Goal: Task Accomplishment & Management: Manage account settings

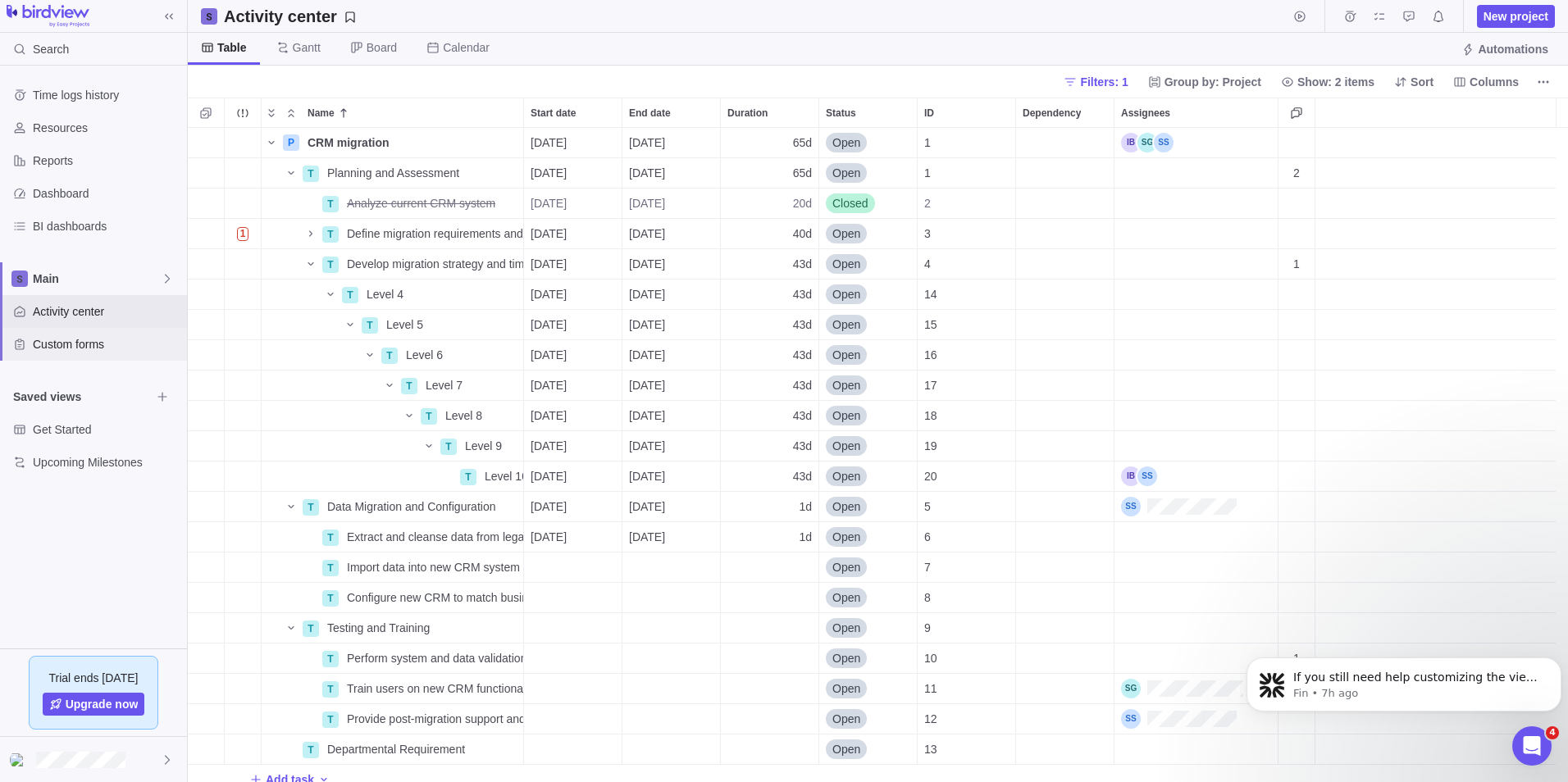
scroll to position [642, 1368]
click at [59, 266] on div "Main" at bounding box center [94, 278] width 187 height 33
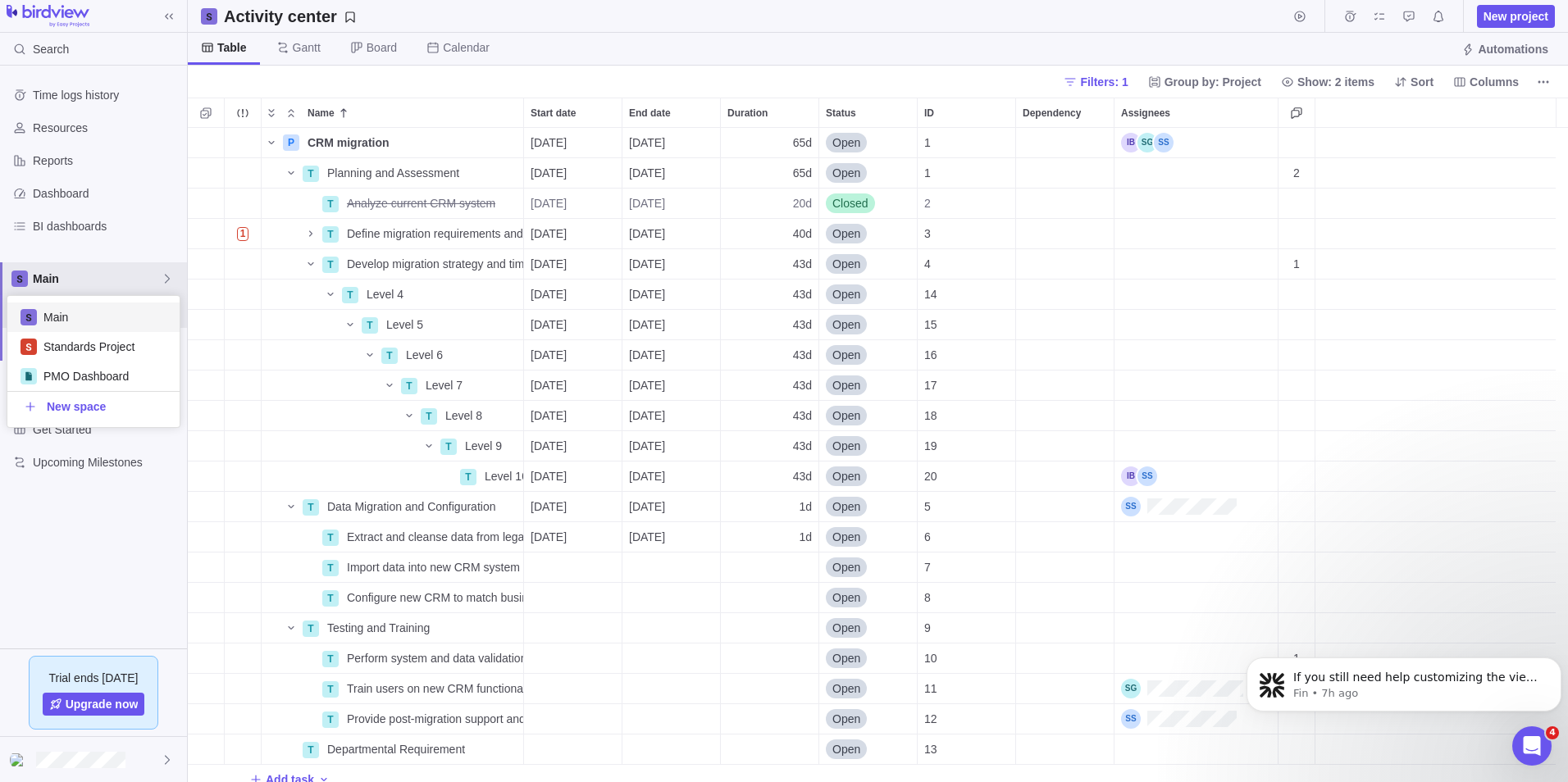
scroll to position [119, 160]
click at [75, 362] on div "PMO Dashboard" at bounding box center [94, 376] width 172 height 30
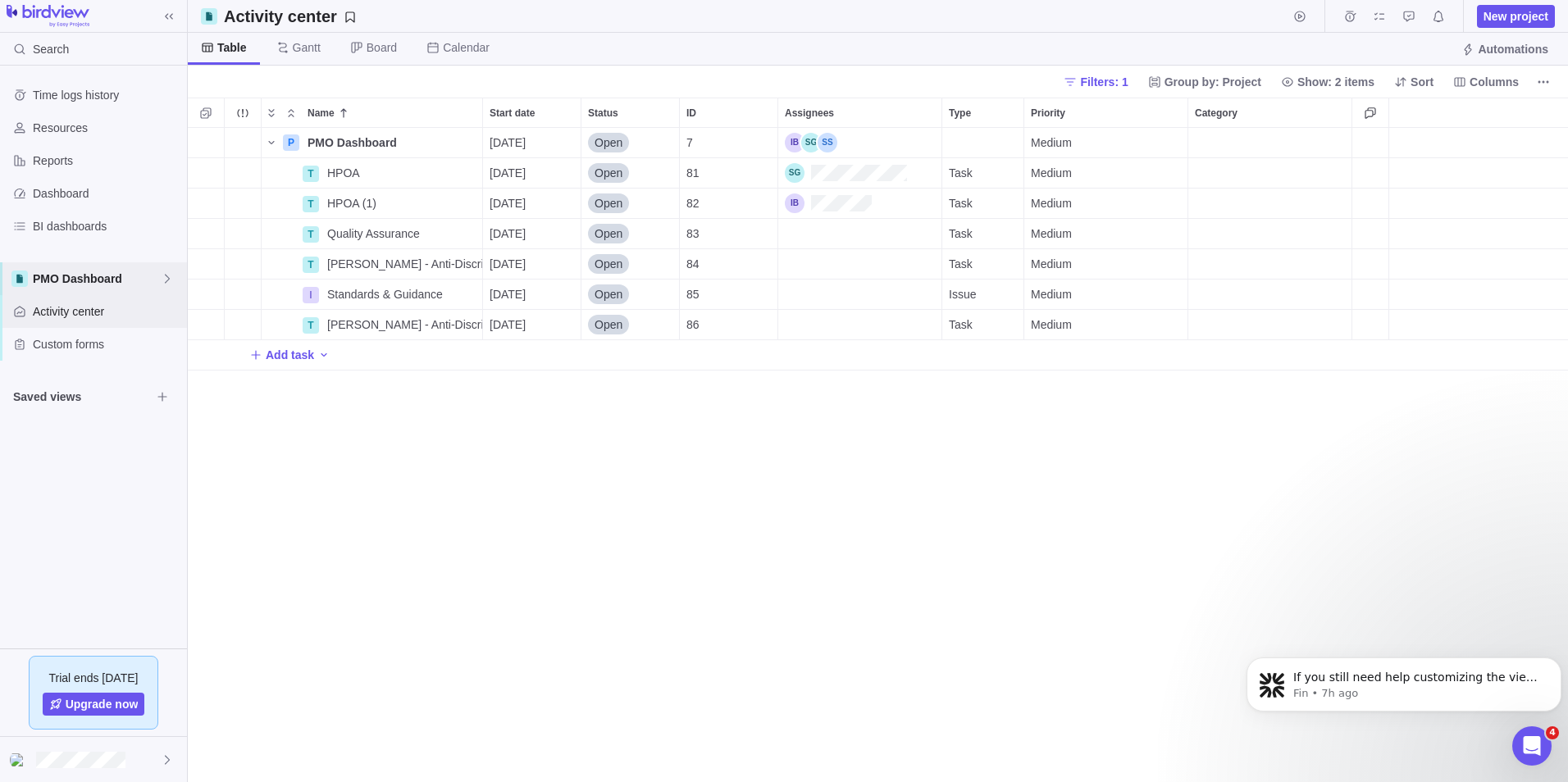
scroll to position [642, 1368]
click at [166, 281] on icon at bounding box center [167, 278] width 13 height 13
click at [154, 375] on icon "Edit space settings" at bounding box center [154, 376] width 11 height 11
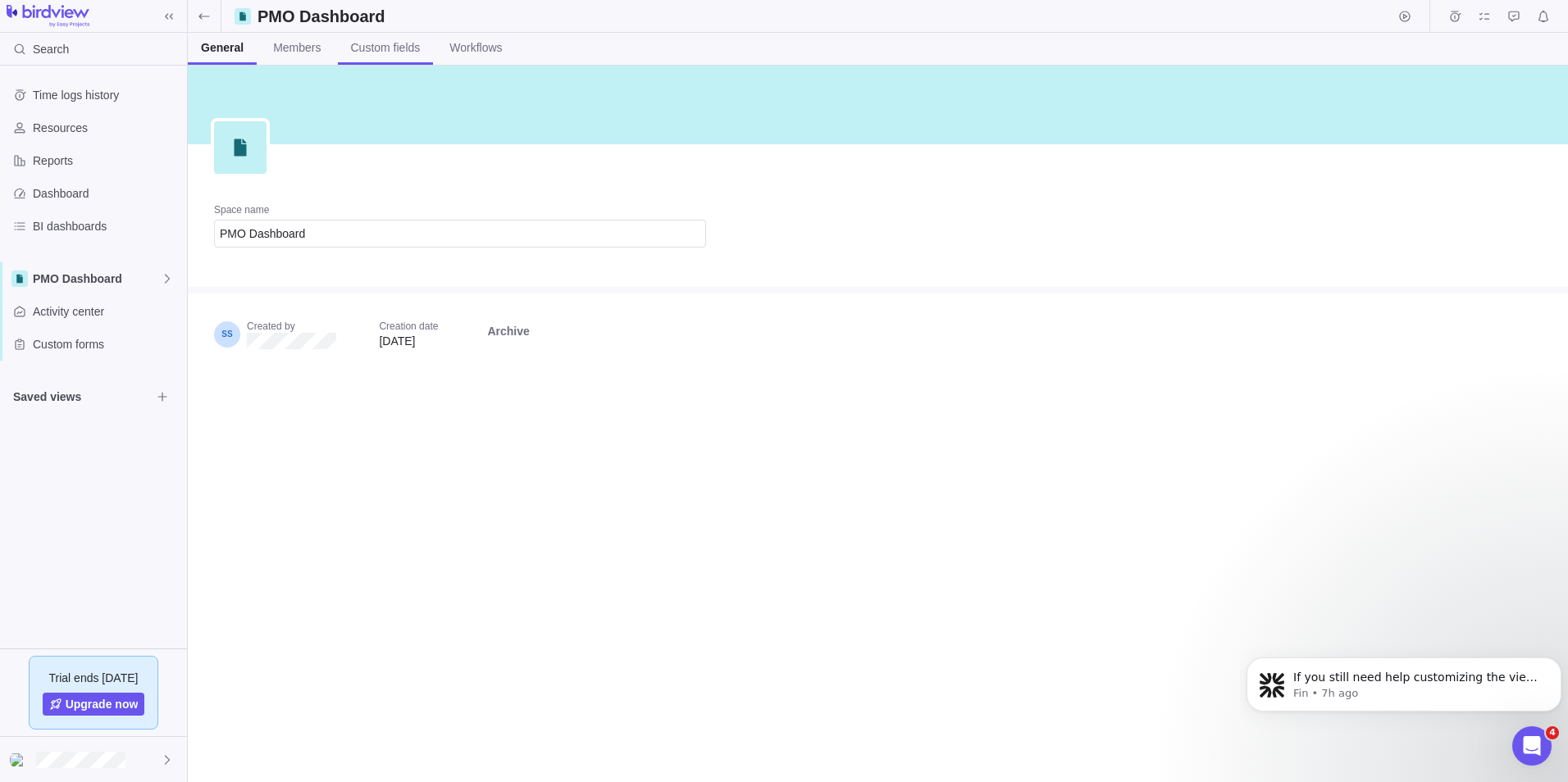
click at [351, 50] on span "Custom fields" at bounding box center [386, 47] width 70 height 16
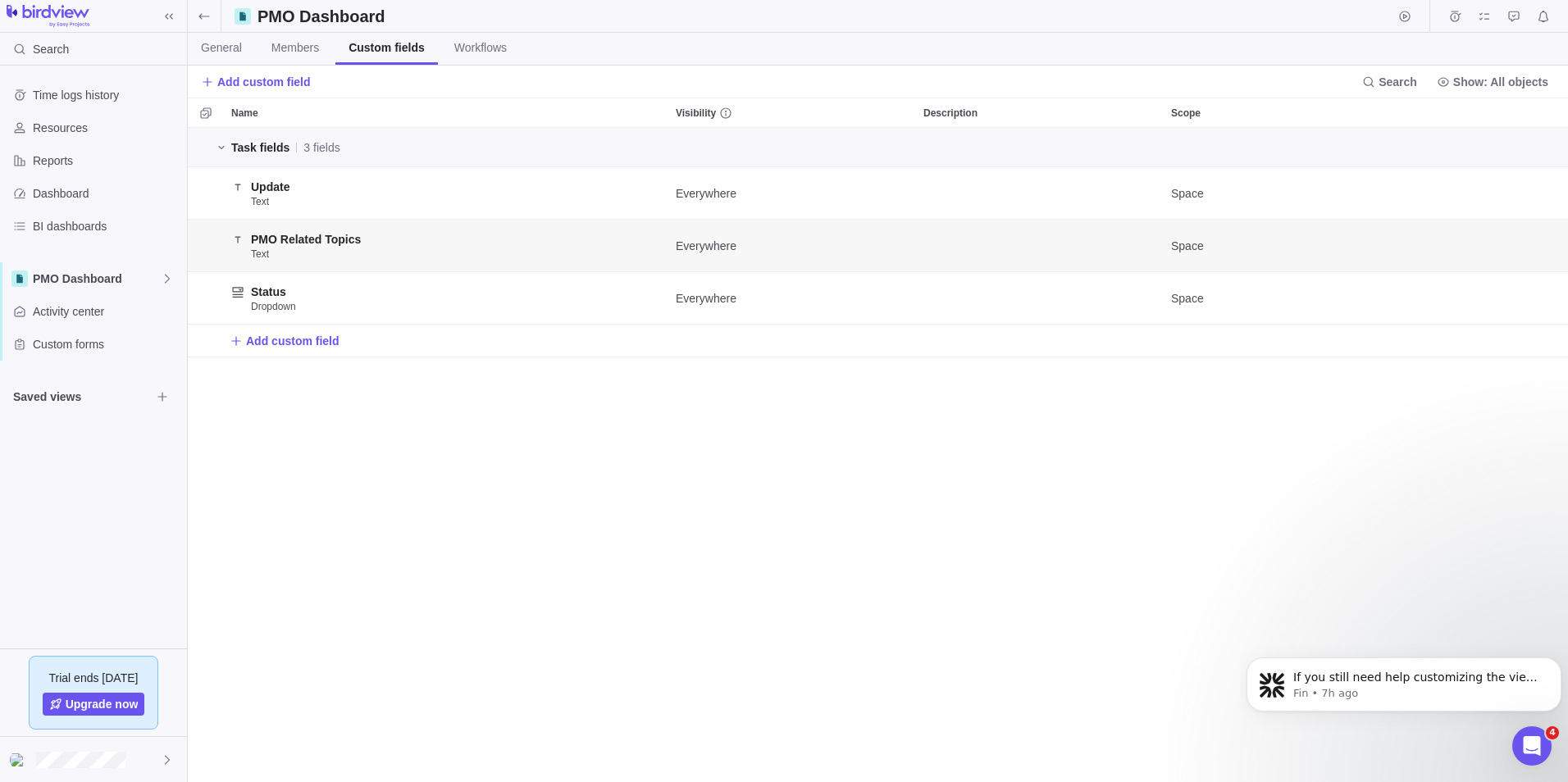
scroll to position [642, 1368]
click at [66, 158] on span "Reports" at bounding box center [106, 160] width 147 height 16
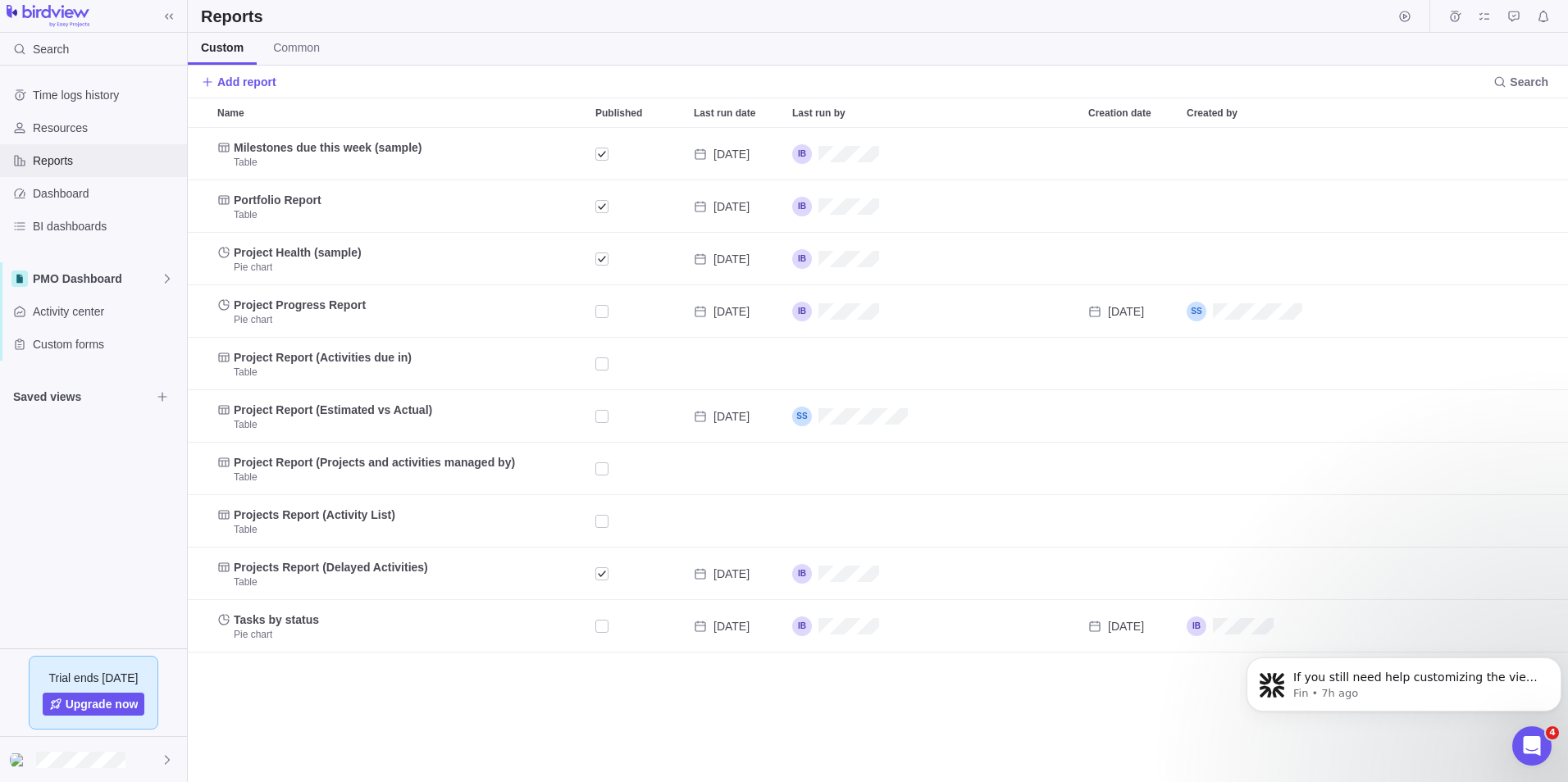
scroll to position [642, 1368]
click at [251, 83] on span "Add report" at bounding box center [246, 82] width 59 height 16
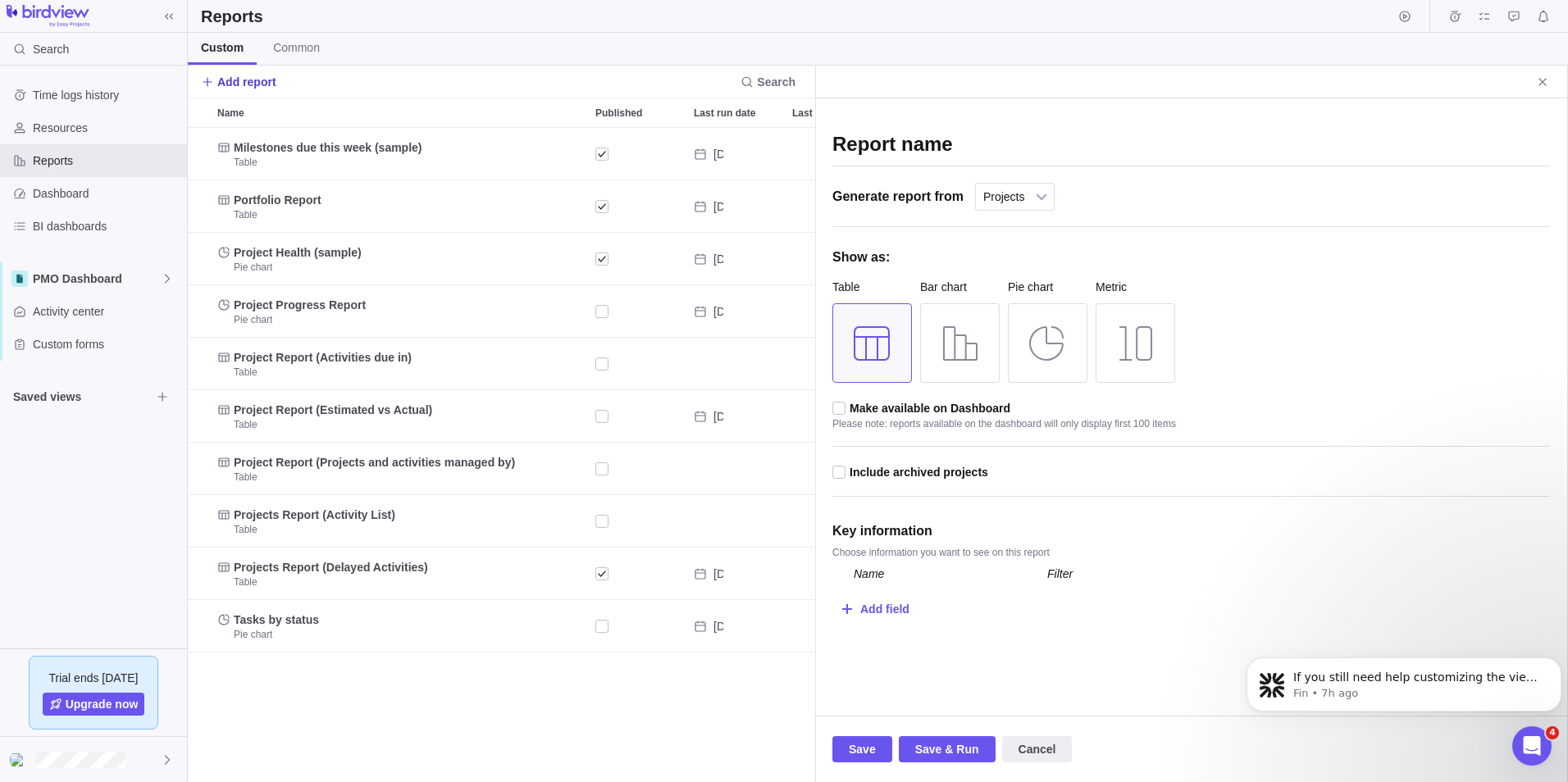
scroll to position [642, 615]
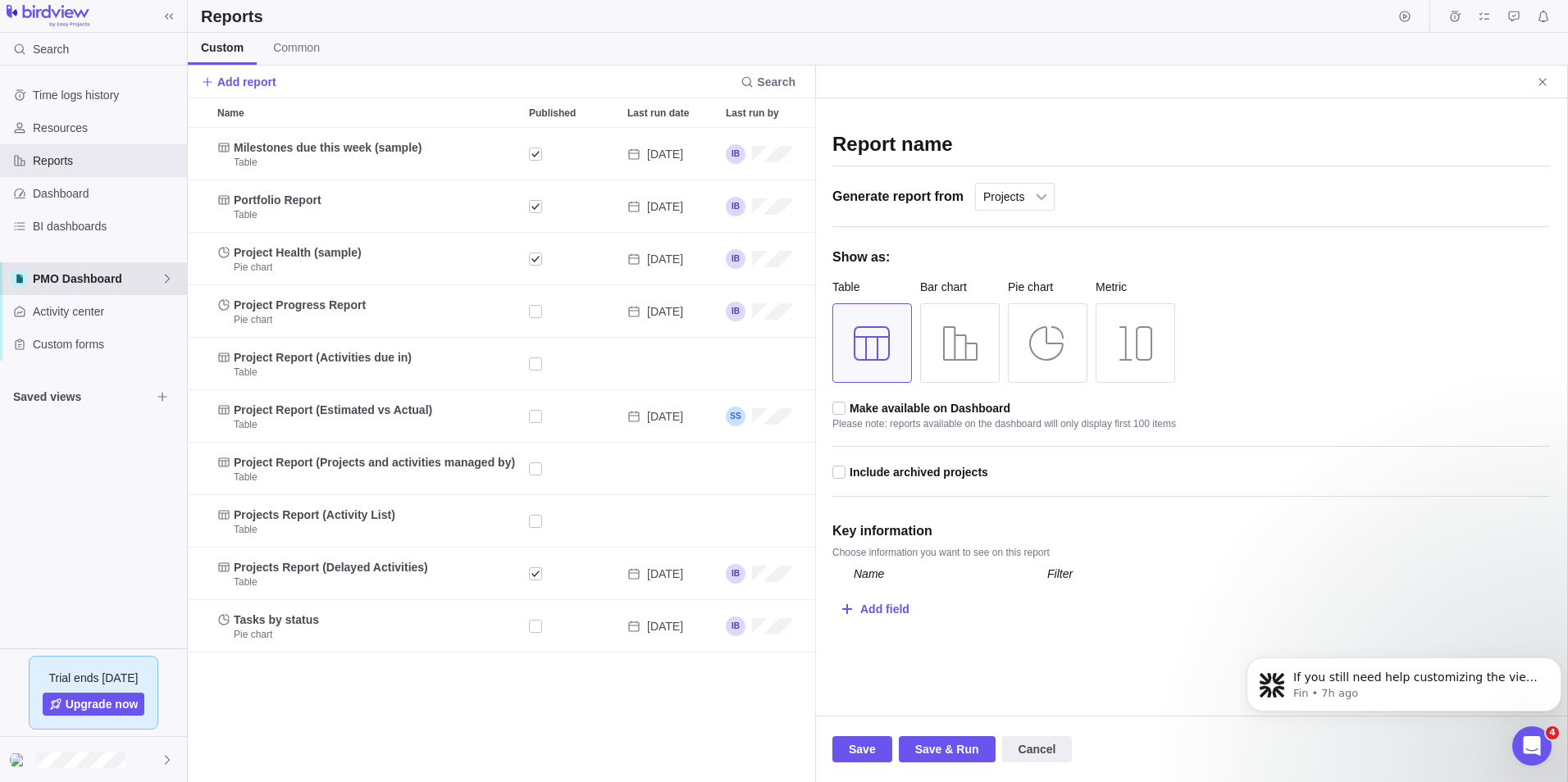
click at [118, 279] on span "PMO Dashboard" at bounding box center [97, 278] width 128 height 16
click at [442, 57] on body "Search Time logs history Resources Reports Dashboard BI dashboards PMO Dashboar…" at bounding box center [784, 391] width 1568 height 782
click at [106, 308] on span "Activity center" at bounding box center [106, 311] width 147 height 16
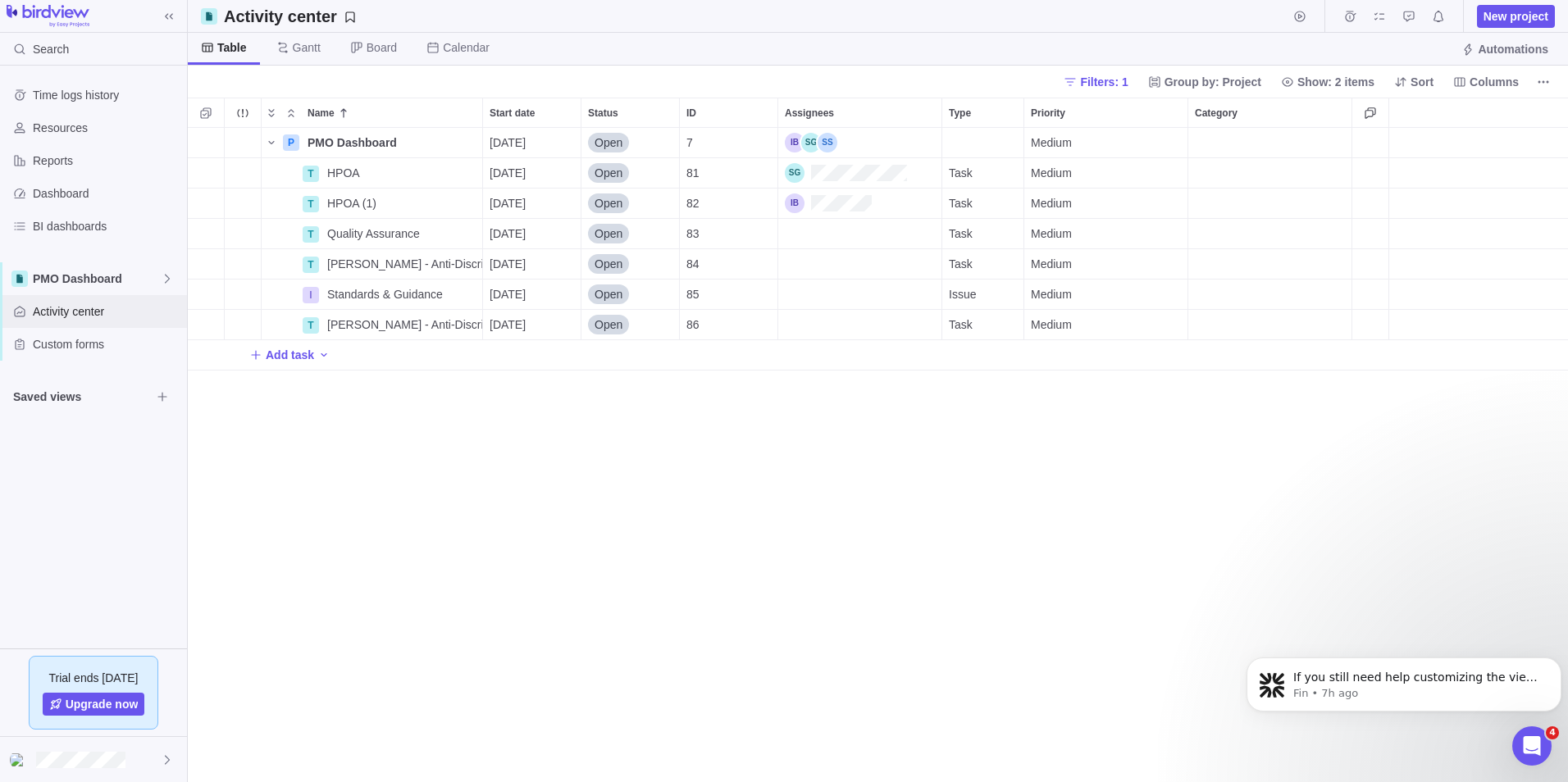
scroll to position [642, 1368]
click at [147, 283] on span "PMO Dashboard" at bounding box center [97, 278] width 128 height 16
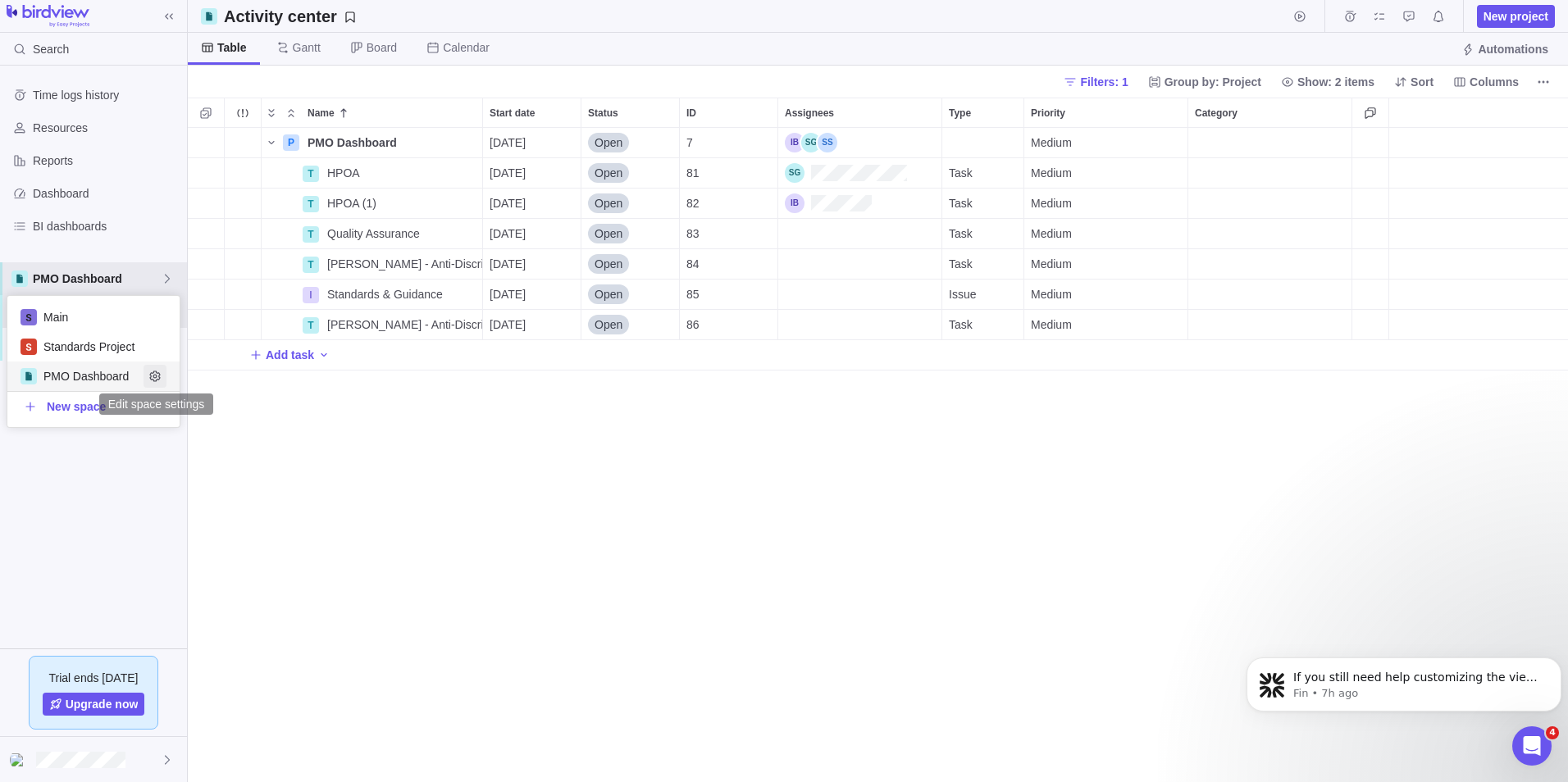
click at [153, 372] on icon "Edit space settings" at bounding box center [154, 376] width 11 height 11
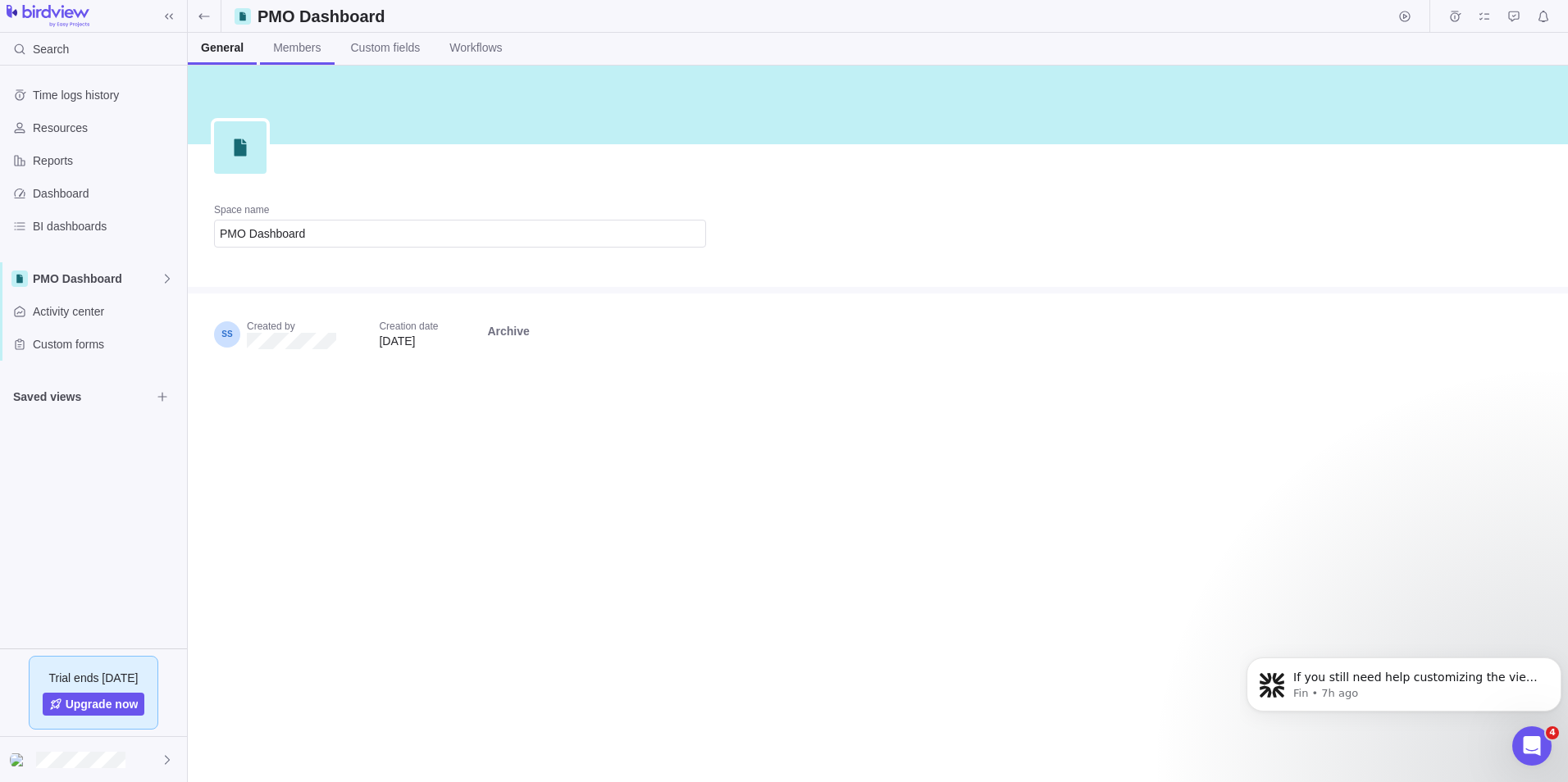
click at [305, 42] on span "Members" at bounding box center [297, 47] width 48 height 16
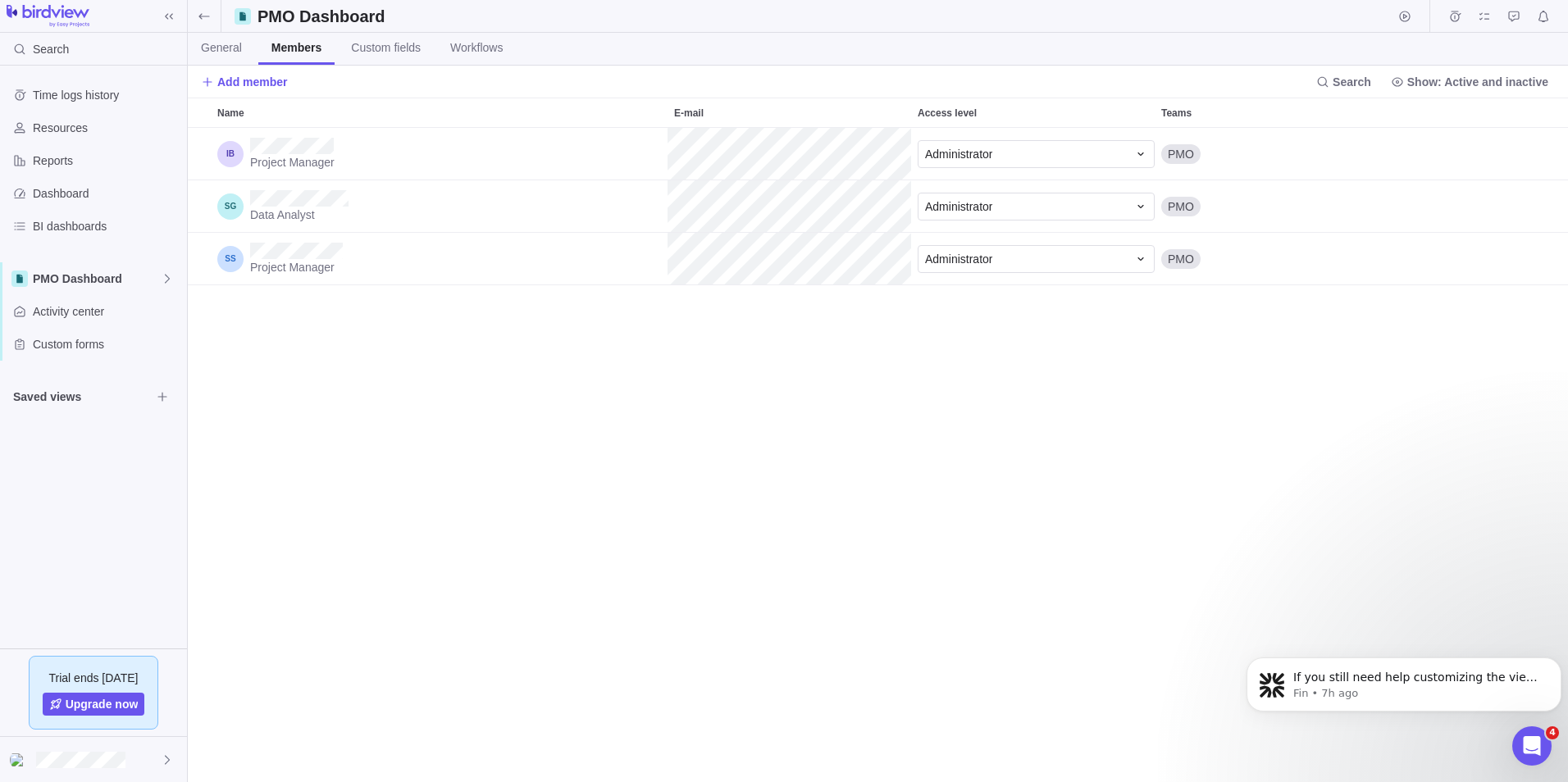
scroll to position [642, 1368]
click at [248, 78] on span "Add member" at bounding box center [252, 82] width 71 height 16
click at [535, 434] on body "Search Time logs history Resources Reports Dashboard BI dashboards PMO Dashboar…" at bounding box center [784, 391] width 1568 height 782
click at [464, 55] on span "Workflows" at bounding box center [476, 47] width 53 height 16
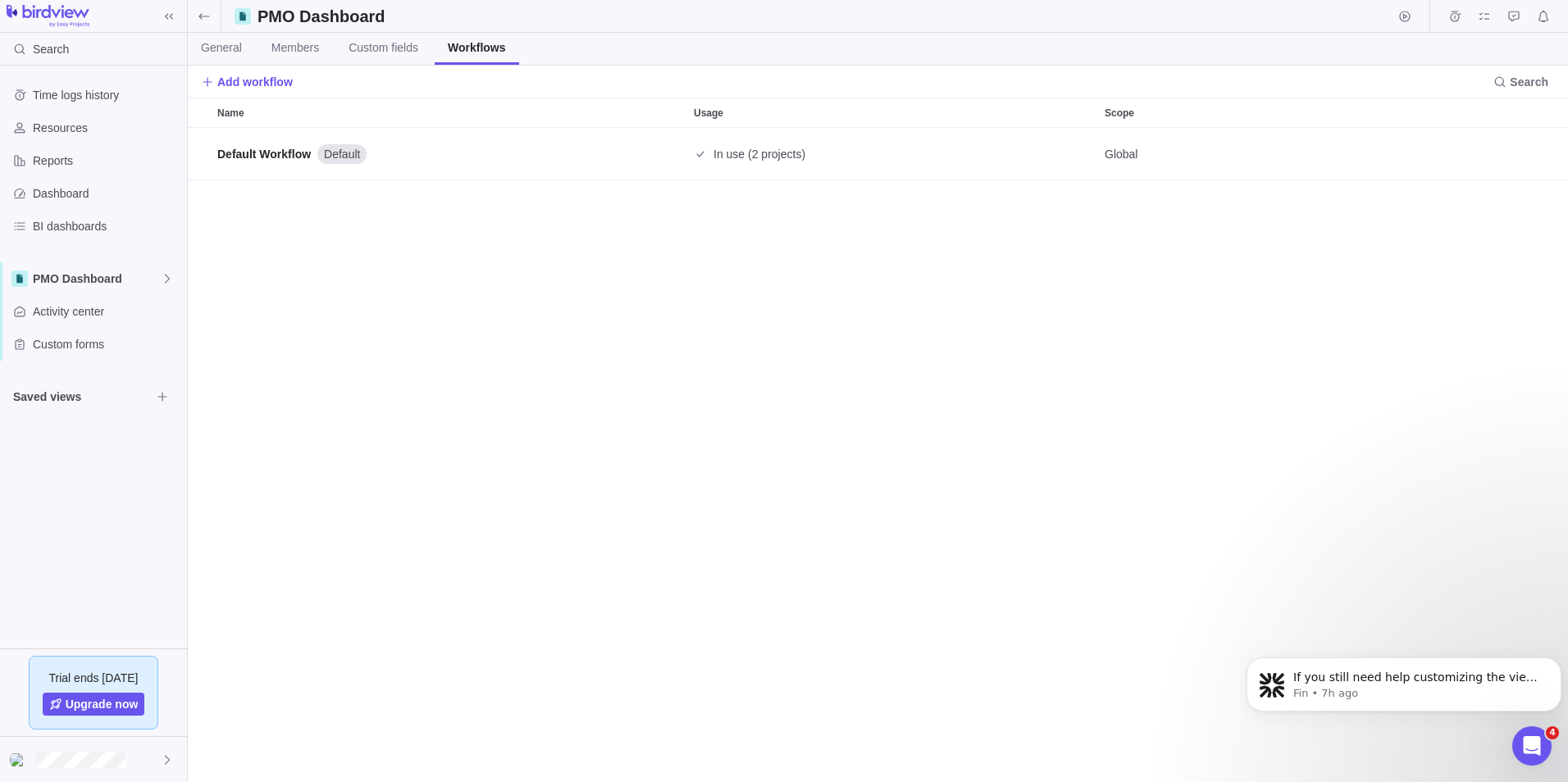
scroll to position [642, 1368]
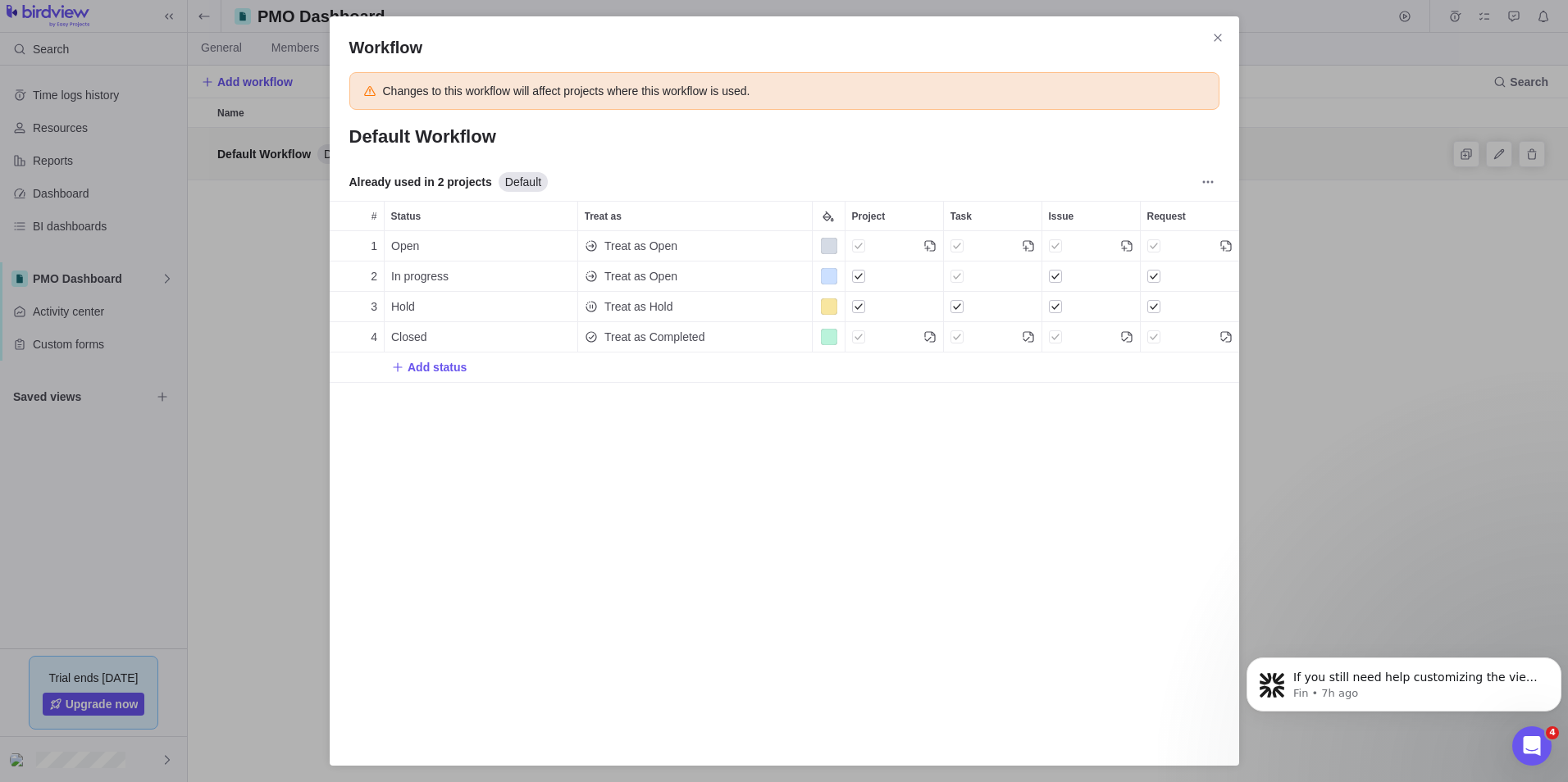
scroll to position [483, 897]
click at [1212, 43] on icon "Close" at bounding box center [1217, 37] width 13 height 13
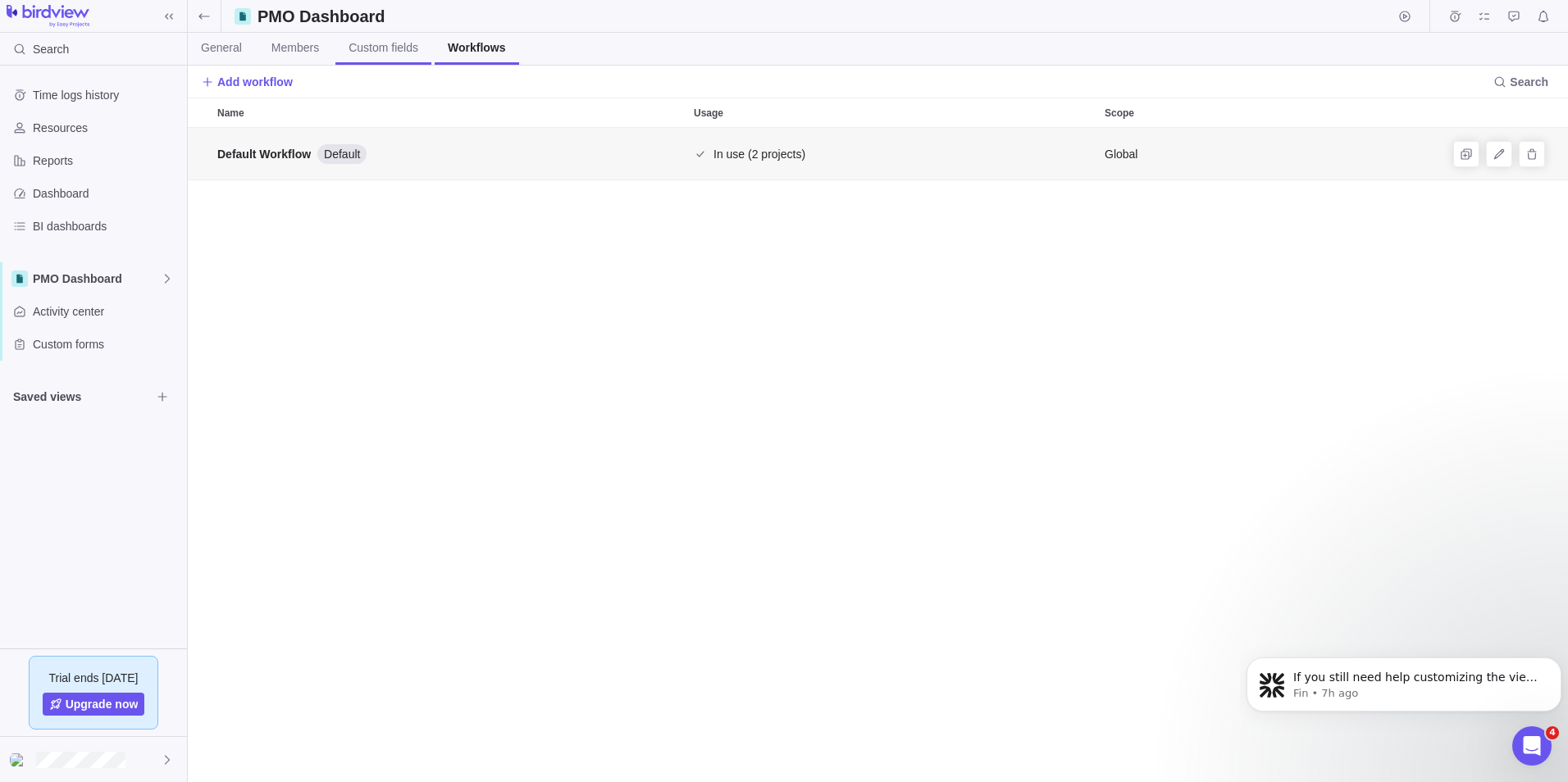
click at [363, 54] on span "Custom fields" at bounding box center [384, 47] width 70 height 16
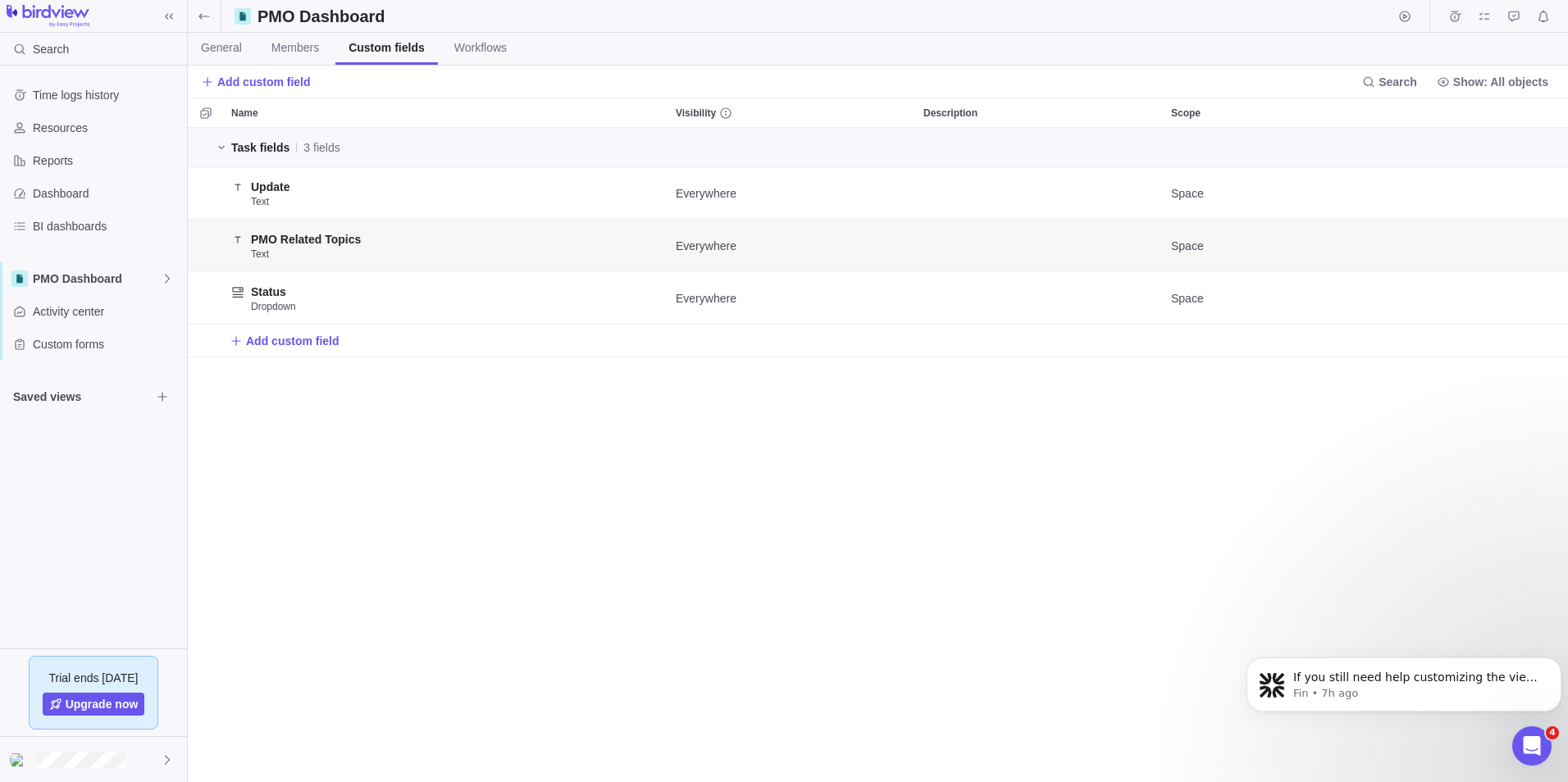
scroll to position [642, 1368]
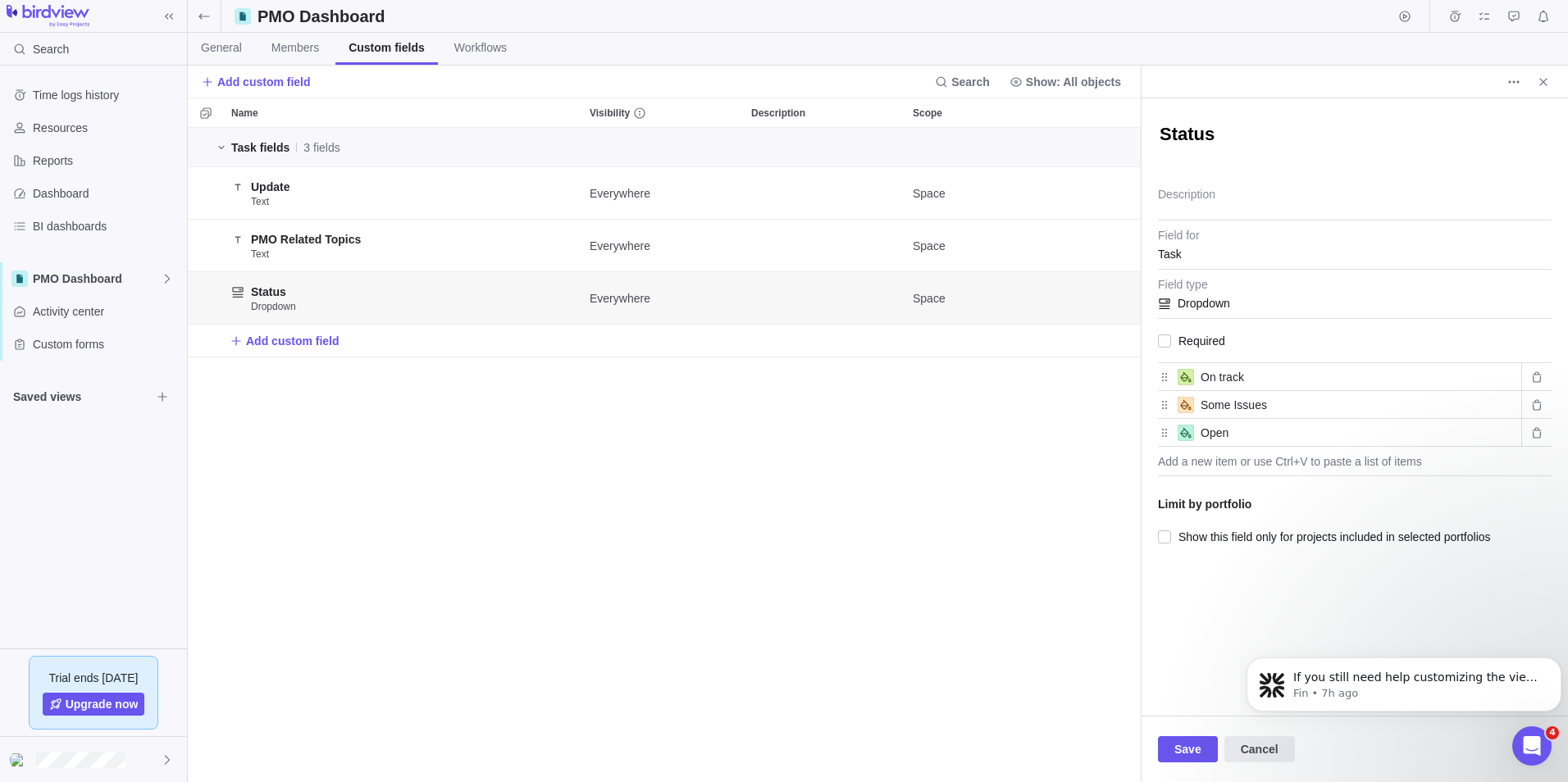
type textarea "x"
click at [1011, 488] on div "Task fields 3 fields Update Text Everywhere Space PMO Related Topics Text Every…" at bounding box center [664, 454] width 953 height 654
